Goal: Find specific page/section: Find specific page/section

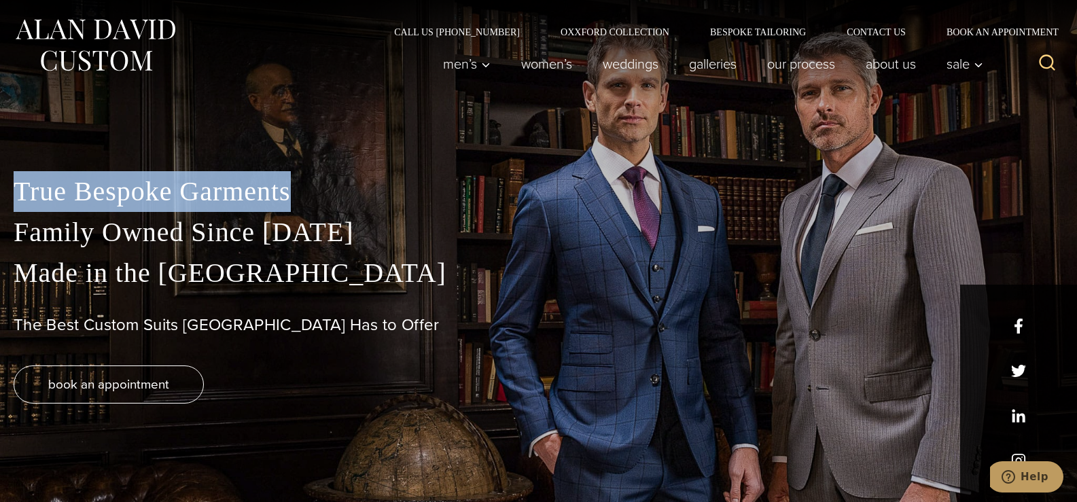
drag, startPoint x: 21, startPoint y: 191, endPoint x: 293, endPoint y: 190, distance: 271.9
click at [293, 190] on p "True Bespoke Garments Family Owned Since 1913 Made in the United States" at bounding box center [539, 232] width 1050 height 122
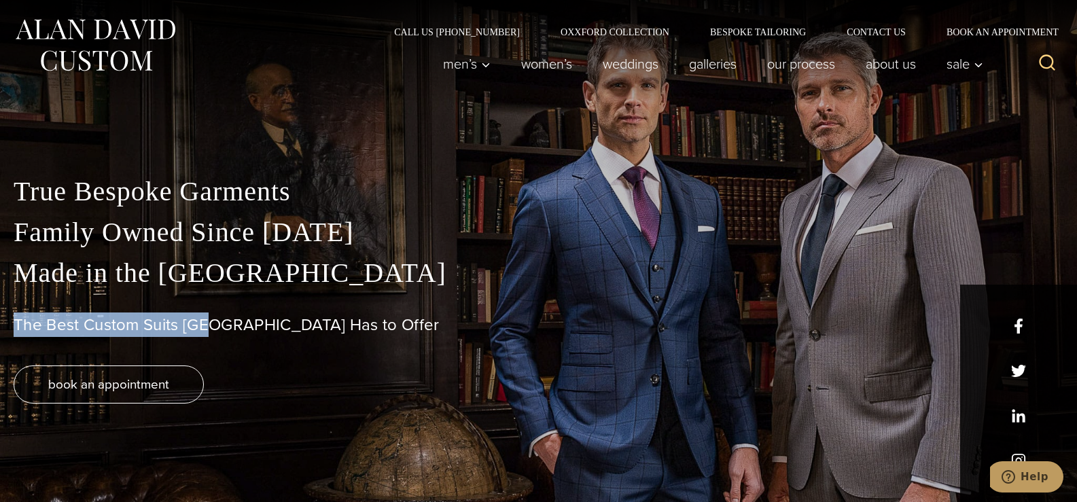
drag, startPoint x: 16, startPoint y: 326, endPoint x: 213, endPoint y: 317, distance: 198.0
click at [213, 317] on h1 "The Best Custom Suits NYC Has to Offer" at bounding box center [539, 325] width 1050 height 20
copy h1 "The Best Custom Suits NYC"
click at [544, 69] on link "Women’s" at bounding box center [547, 63] width 82 height 27
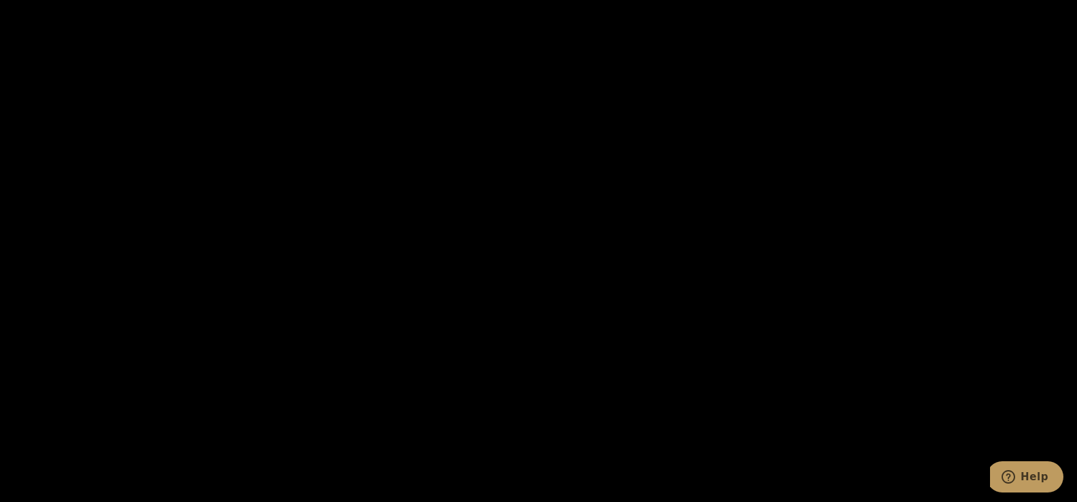
scroll to position [2719, 0]
